Goal: Task Accomplishment & Management: Complete application form

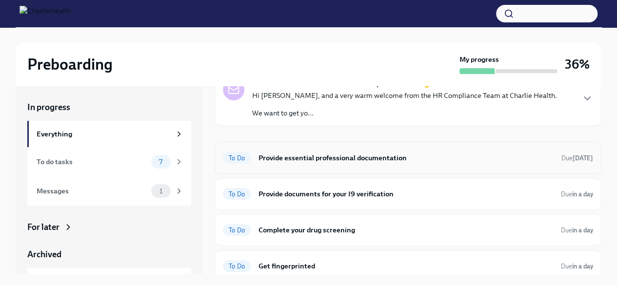
scroll to position [52, 0]
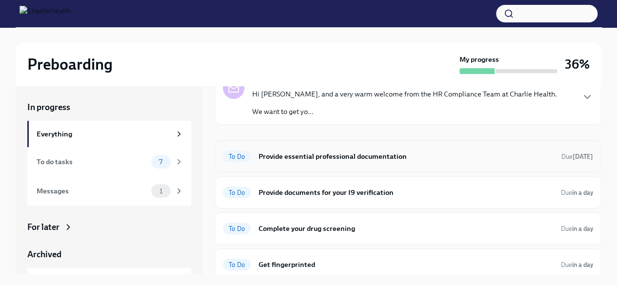
click at [324, 156] on h6 "Provide essential professional documentation" at bounding box center [406, 156] width 295 height 11
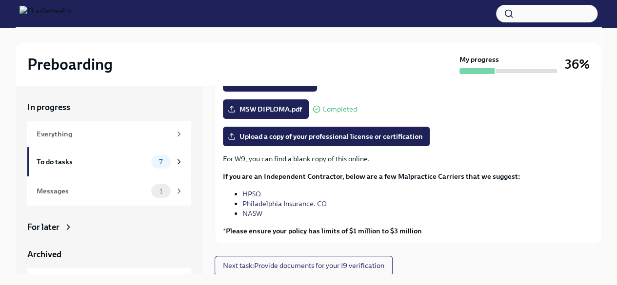
scroll to position [17, 0]
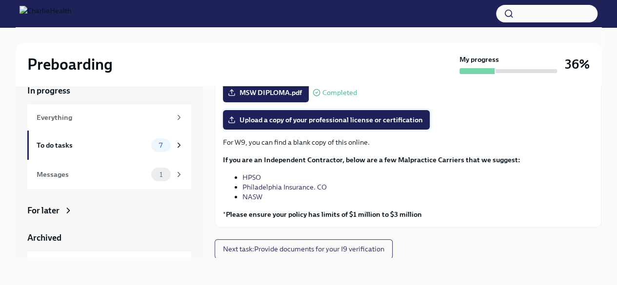
click at [335, 118] on span "Upload a copy of your professional license or certification" at bounding box center [326, 120] width 193 height 10
click at [0, 0] on input "Upload a copy of your professional license or certification" at bounding box center [0, 0] width 0 height 0
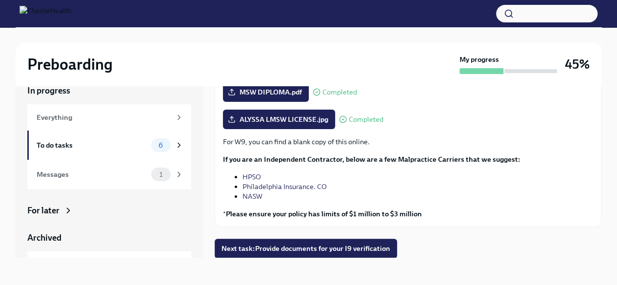
scroll to position [152, 0]
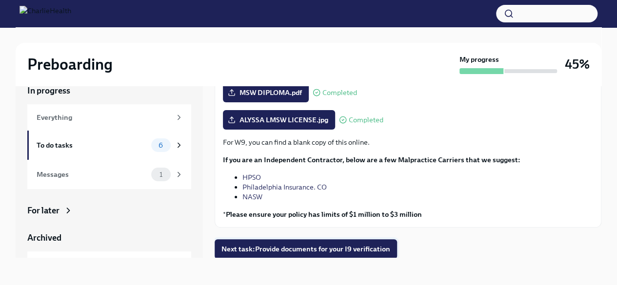
click at [290, 249] on span "Next task : Provide documents for your I9 verification" at bounding box center [306, 249] width 169 height 10
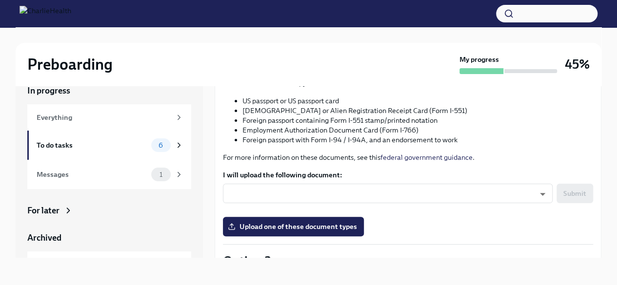
scroll to position [128, 0]
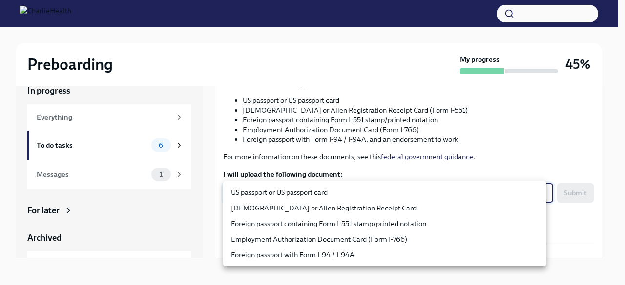
click at [405, 190] on body "Preboarding My progress 45% In progress Everything To do tasks 6 Messages 1 For…" at bounding box center [312, 134] width 625 height 302
click at [414, 166] on div at bounding box center [312, 142] width 625 height 285
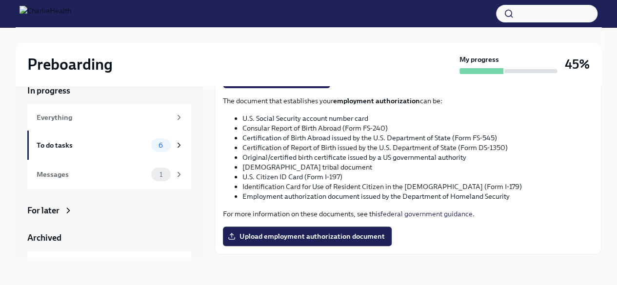
scroll to position [488, 0]
click at [288, 232] on span "Upload employment authorization document" at bounding box center [307, 237] width 155 height 10
click at [0, 0] on input "Upload employment authorization document" at bounding box center [0, 0] width 0 height 0
click at [293, 235] on span "Upload employment authorization document" at bounding box center [307, 237] width 155 height 10
click at [0, 0] on input "Upload employment authorization document" at bounding box center [0, 0] width 0 height 0
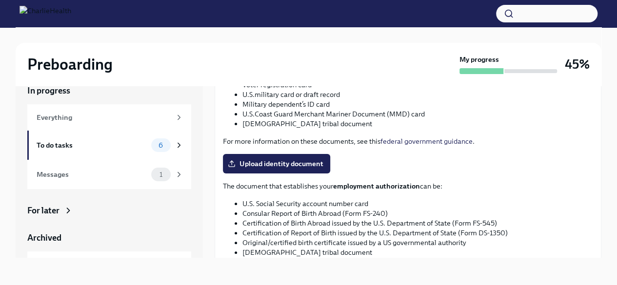
scroll to position [403, 0]
click at [301, 164] on span "Upload identity document" at bounding box center [277, 165] width 94 height 10
click at [0, 0] on input "Upload identity document" at bounding box center [0, 0] width 0 height 0
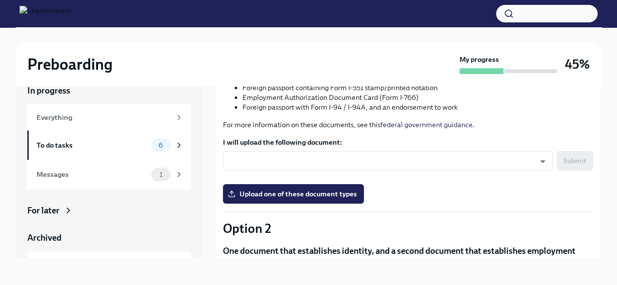
scroll to position [136, 0]
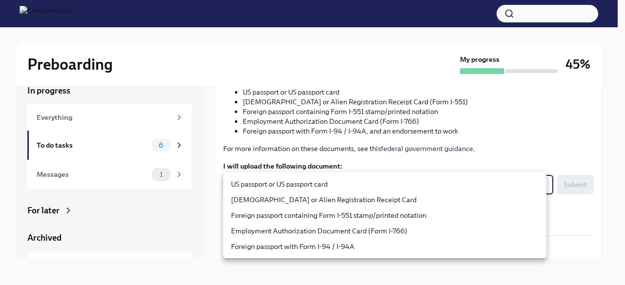
click at [405, 185] on body "Preboarding My progress 45% In progress Everything To do tasks 6 Messages 1 For…" at bounding box center [312, 134] width 625 height 302
click at [422, 151] on div at bounding box center [312, 142] width 625 height 285
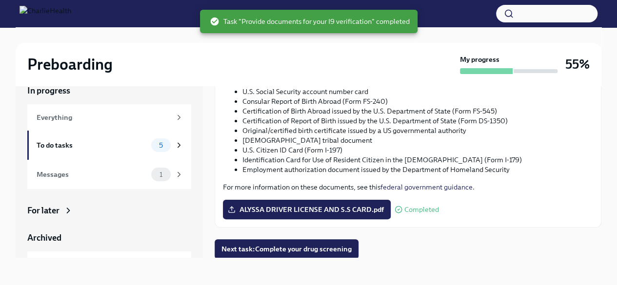
scroll to position [516, 0]
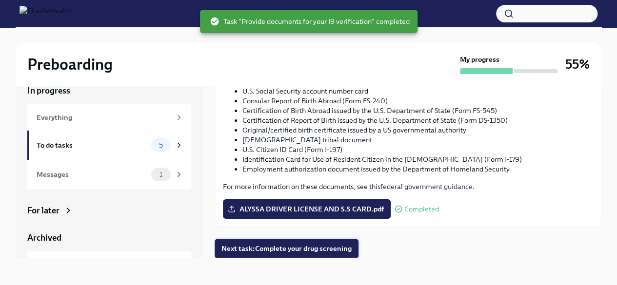
click at [279, 243] on button "Next task : Complete your drug screening" at bounding box center [287, 249] width 144 height 20
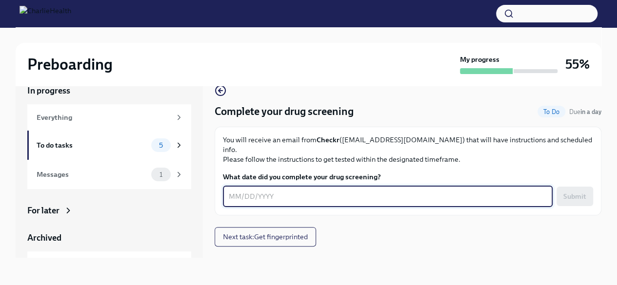
click at [302, 191] on textarea "What date did you complete your drug screening?" at bounding box center [388, 197] width 318 height 12
type textarea "[DATE]"
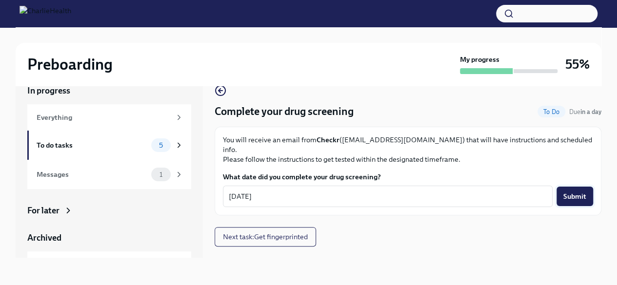
click at [569, 192] on span "Submit" at bounding box center [575, 197] width 23 height 10
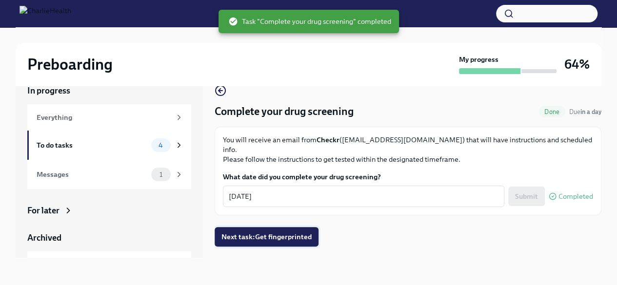
click at [286, 232] on span "Next task : Get fingerprinted" at bounding box center [267, 237] width 90 height 10
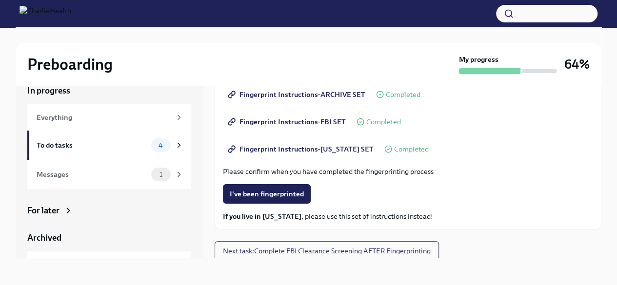
scroll to position [152, 0]
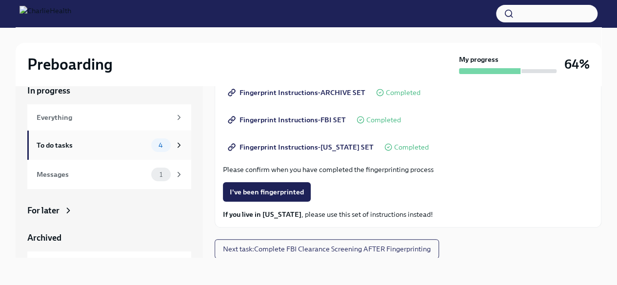
click at [162, 144] on div "4" at bounding box center [161, 146] width 20 height 14
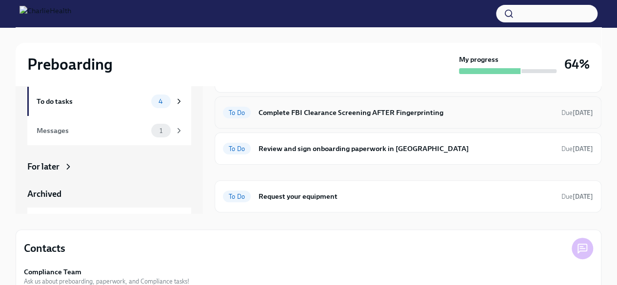
scroll to position [63, 0]
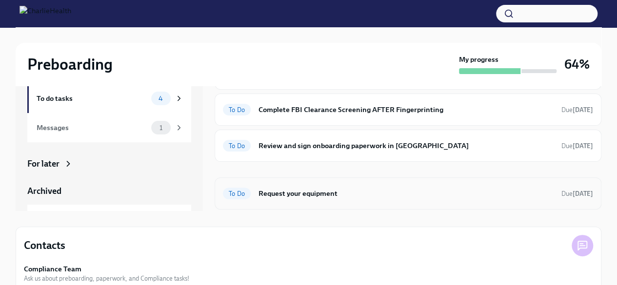
click at [300, 194] on h6 "Request your equipment" at bounding box center [406, 193] width 295 height 11
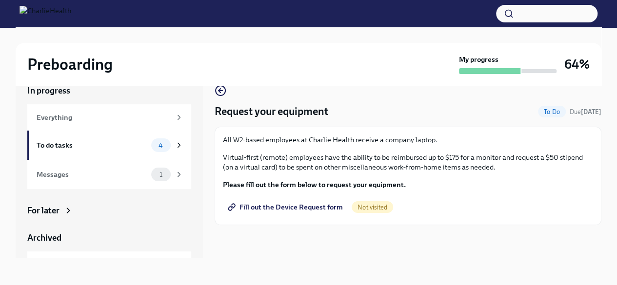
click at [320, 207] on span "Fill out the Device Request form" at bounding box center [286, 207] width 113 height 10
click at [308, 206] on span "Fill out the Device Request form" at bounding box center [286, 207] width 113 height 10
click at [175, 143] on icon at bounding box center [179, 145] width 9 height 9
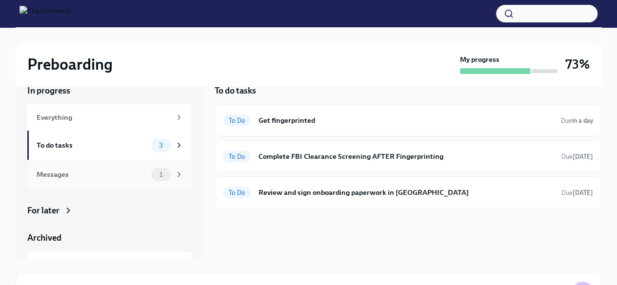
click at [178, 175] on icon at bounding box center [179, 175] width 2 height 4
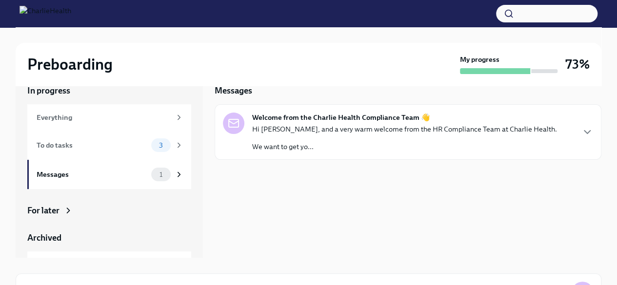
click at [348, 135] on div "Hi [PERSON_NAME], and a very warm welcome from the HR Compliance Team at Charli…" at bounding box center [404, 137] width 305 height 27
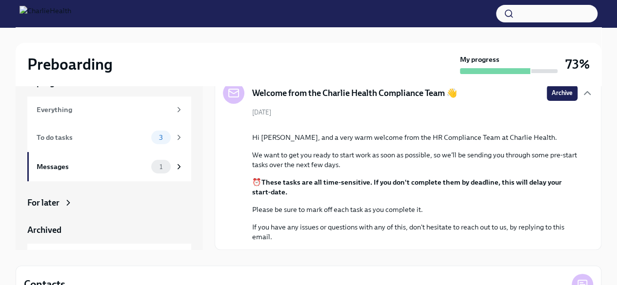
scroll to position [88, 0]
click at [175, 141] on icon at bounding box center [179, 137] width 9 height 9
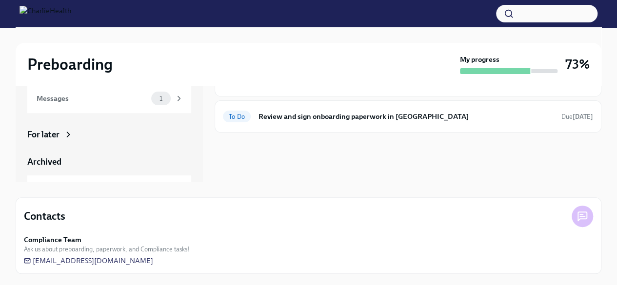
scroll to position [93, 0]
click at [165, 259] on div "Compliance Team Ask us about preboarding, paperwork, and Compliance tasks! [EMA…" at bounding box center [308, 250] width 569 height 31
click at [160, 262] on div "Compliance Team Ask us about preboarding, paperwork, and Compliance tasks! [EMA…" at bounding box center [308, 250] width 569 height 31
drag, startPoint x: 160, startPoint y: 262, endPoint x: 174, endPoint y: 263, distance: 13.7
click at [174, 263] on div "Compliance Team Ask us about preboarding, paperwork, and Compliance tasks! [EMA…" at bounding box center [308, 250] width 569 height 31
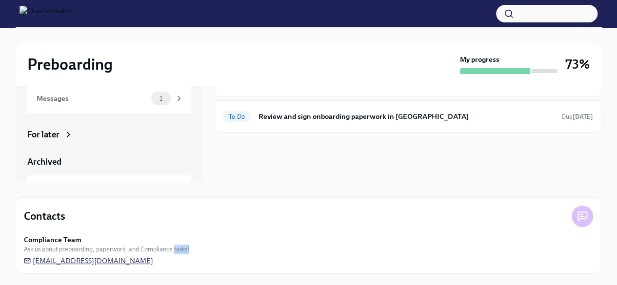
click at [126, 260] on span "[EMAIL_ADDRESS][DOMAIN_NAME]" at bounding box center [88, 261] width 129 height 10
click at [131, 267] on div "Contacts Compliance Team Ask us about preboarding, paperwork, and Compliance ta…" at bounding box center [309, 236] width 586 height 77
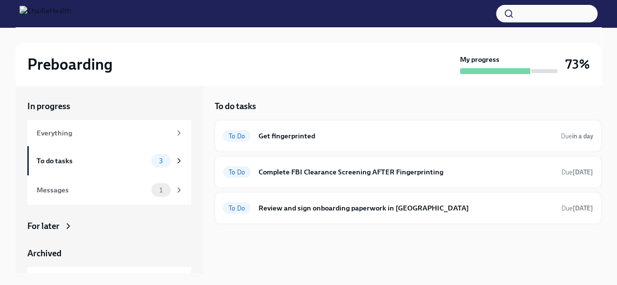
scroll to position [0, 0]
click at [165, 162] on div "3" at bounding box center [167, 162] width 32 height 14
click at [175, 163] on icon at bounding box center [179, 162] width 9 height 9
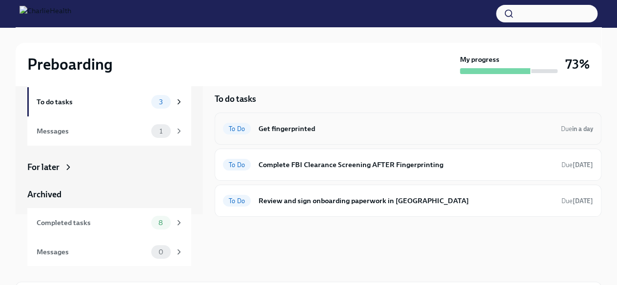
scroll to position [5, 0]
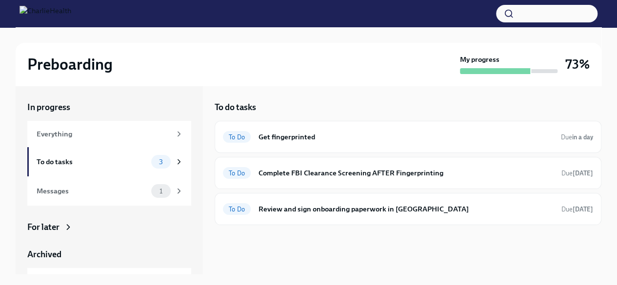
click at [208, 197] on div "In progress Everything To do tasks 3 Messages 1 For later Archived Completed ta…" at bounding box center [309, 180] width 586 height 189
click at [334, 141] on h6 "Get fingerprinted" at bounding box center [406, 137] width 295 height 11
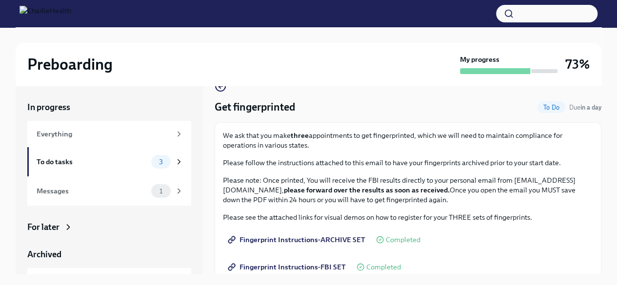
scroll to position [20, 0]
